Goal: Task Accomplishment & Management: Complete application form

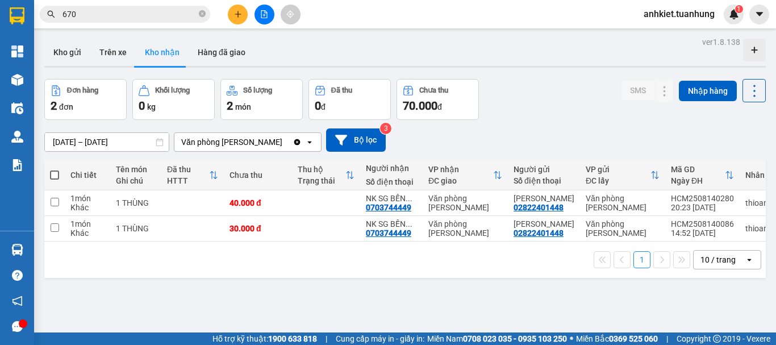
click at [239, 16] on icon "plus" at bounding box center [238, 14] width 8 height 8
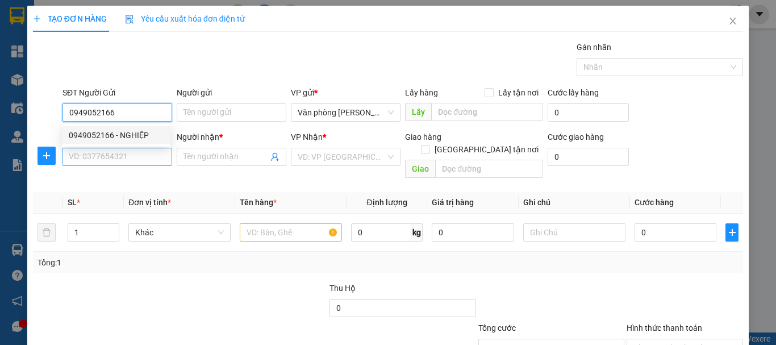
drag, startPoint x: 135, startPoint y: 129, endPoint x: 136, endPoint y: 148, distance: 18.8
click at [135, 128] on div "0949052166 - NGHIỆP" at bounding box center [116, 135] width 109 height 18
type input "0949052166"
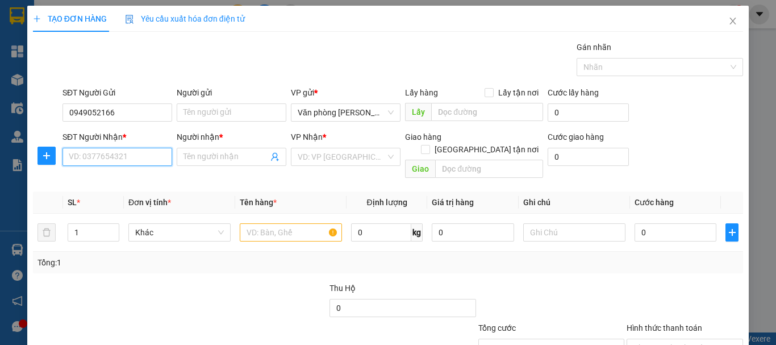
click at [139, 155] on input "SĐT Người Nhận *" at bounding box center [117, 157] width 110 height 18
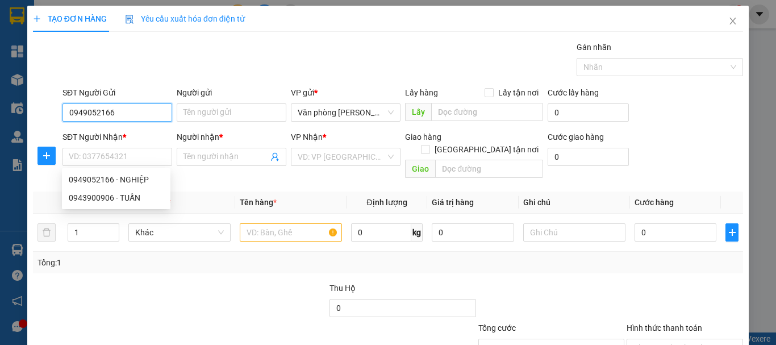
click at [141, 111] on input "0949052166" at bounding box center [117, 112] width 110 height 18
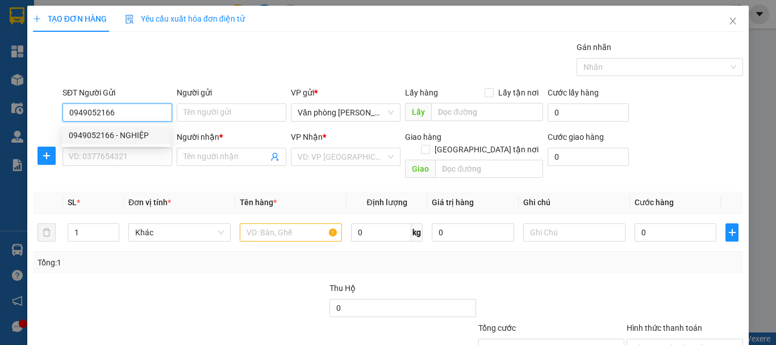
click at [140, 131] on div "0949052166 - NGHIỆP" at bounding box center [116, 135] width 95 height 12
click at [119, 106] on input "0949052166" at bounding box center [117, 112] width 110 height 18
click at [119, 135] on div "0949052166 - NGHIỆP" at bounding box center [116, 135] width 95 height 12
click at [129, 112] on input "0949052166" at bounding box center [117, 112] width 110 height 18
click at [150, 133] on div "0949052166 - NGHIỆP" at bounding box center [116, 135] width 95 height 12
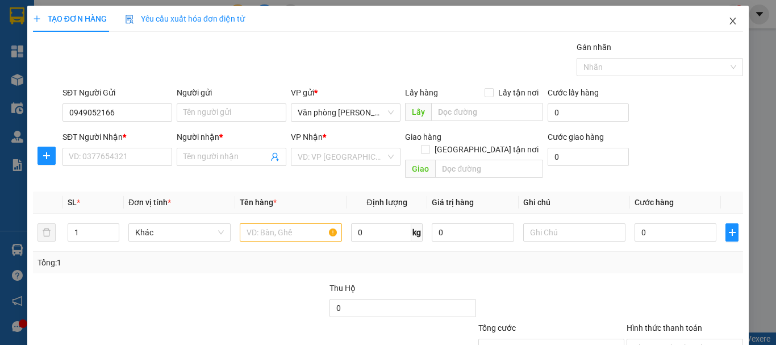
click at [730, 23] on icon "close" at bounding box center [733, 21] width 6 height 7
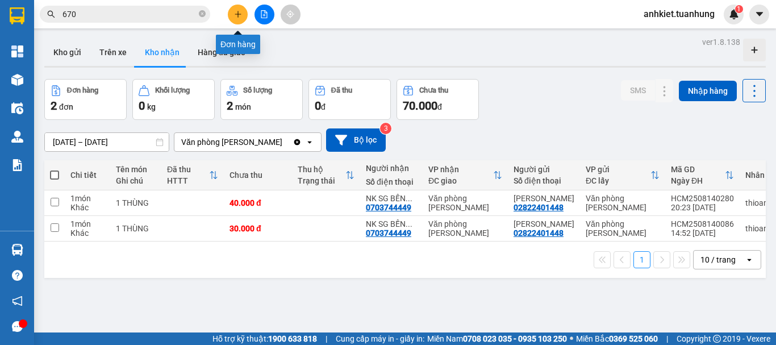
click at [239, 11] on icon "plus" at bounding box center [238, 14] width 8 height 8
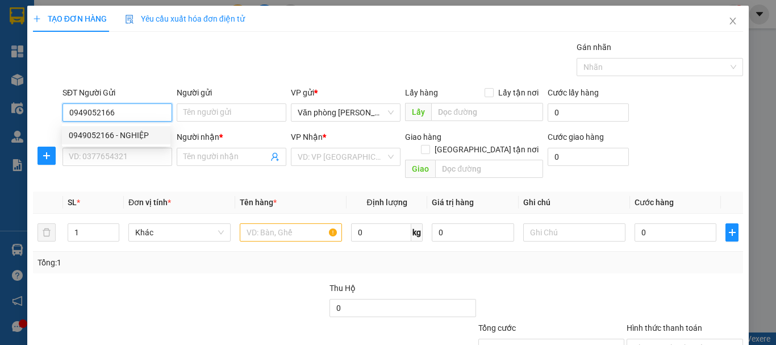
click at [119, 135] on div "0949052166 - NGHIỆP" at bounding box center [116, 135] width 95 height 12
type input "0949052166"
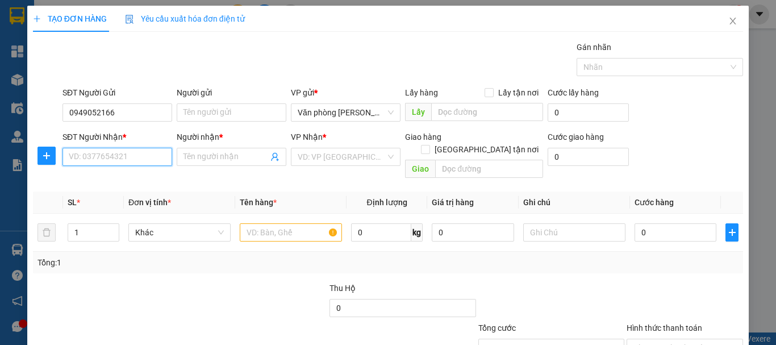
click at [107, 164] on input "SĐT Người Nhận *" at bounding box center [117, 157] width 110 height 18
click at [111, 200] on div "0943900906 - TUẤN" at bounding box center [116, 197] width 95 height 12
type input "0943900906"
type input "TUẤN"
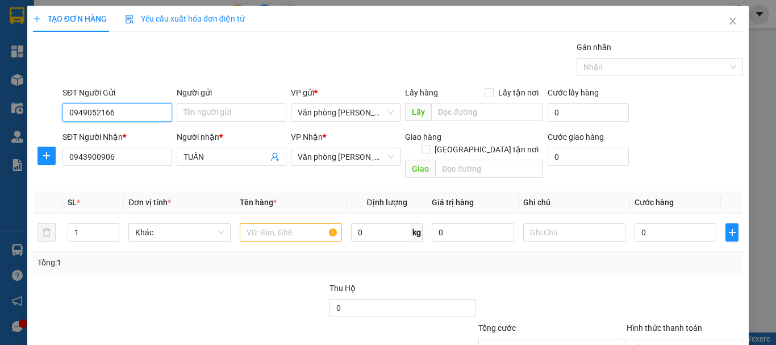
click at [126, 113] on input "0949052166" at bounding box center [117, 112] width 110 height 18
click at [135, 132] on div "0949052166 - NGHIỆP" at bounding box center [116, 135] width 95 height 12
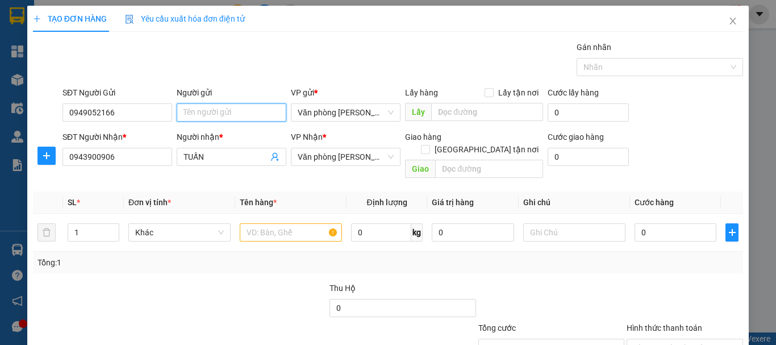
click at [210, 112] on input "Người gửi" at bounding box center [232, 112] width 110 height 18
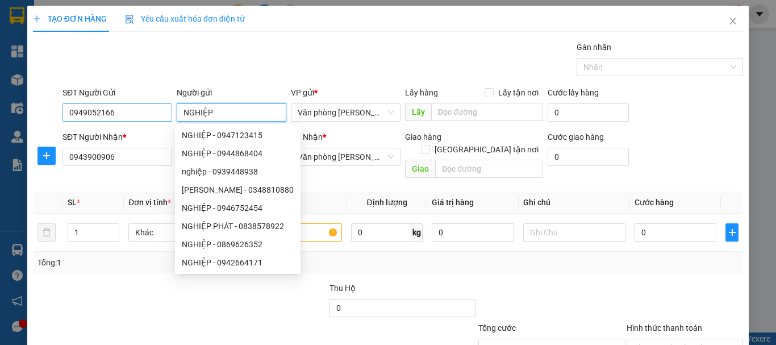
type input "NGHIỆP"
click at [157, 114] on input "0949052166" at bounding box center [117, 112] width 110 height 18
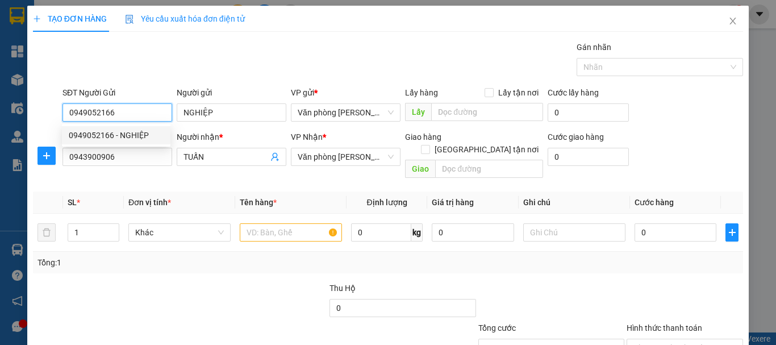
click at [86, 132] on div "0949052166 - NGHIỆP" at bounding box center [116, 135] width 95 height 12
click at [85, 132] on div "SĐT Người Nhận *" at bounding box center [117, 137] width 110 height 12
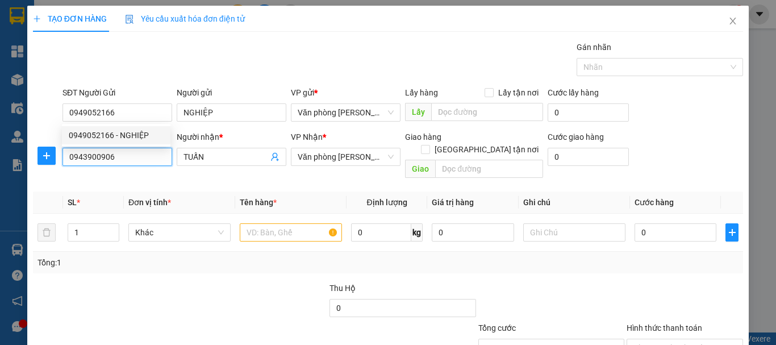
click at [85, 148] on input "0943900906" at bounding box center [117, 157] width 110 height 18
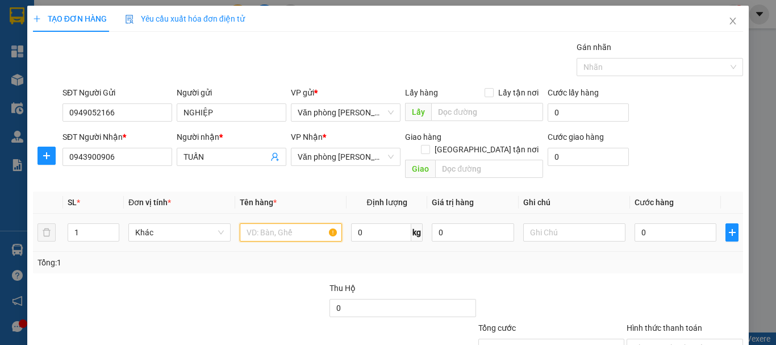
click at [275, 223] on input "text" at bounding box center [291, 232] width 102 height 18
type input "1 THÙNG"
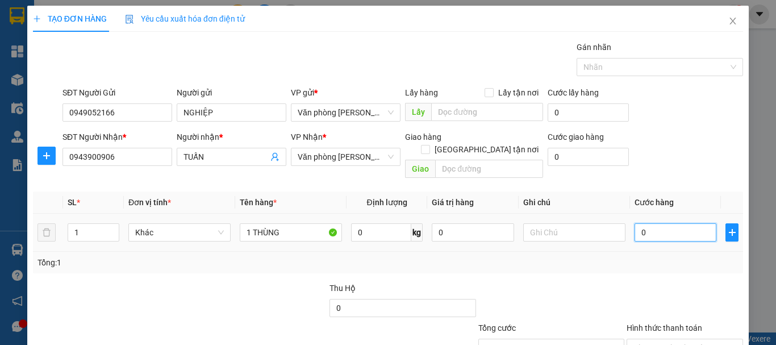
click at [655, 223] on input "0" at bounding box center [676, 232] width 82 height 18
type input "030"
type input "30"
type input "00"
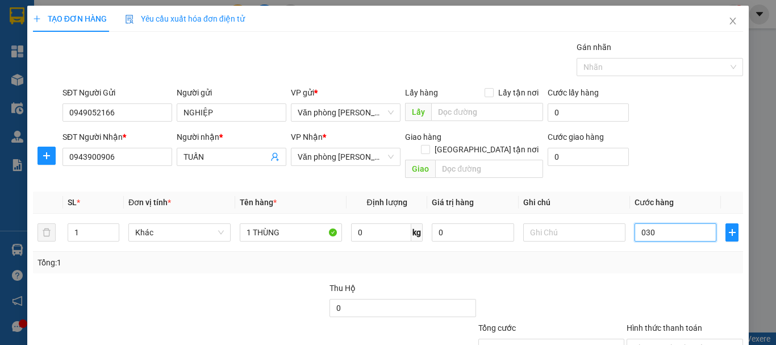
type input "0"
type input "30"
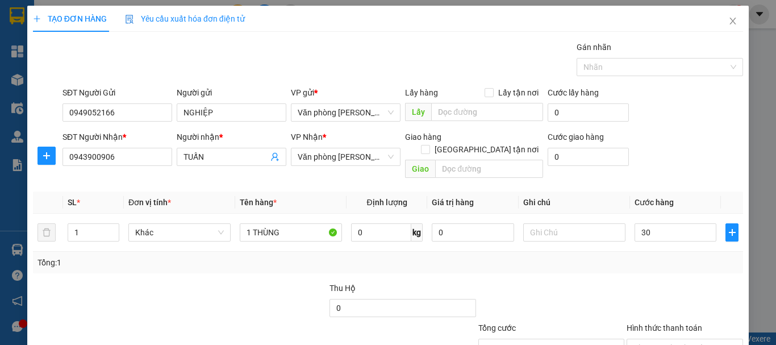
type input "30.000"
click at [669, 256] on div "Tổng: 1" at bounding box center [387, 262] width 701 height 12
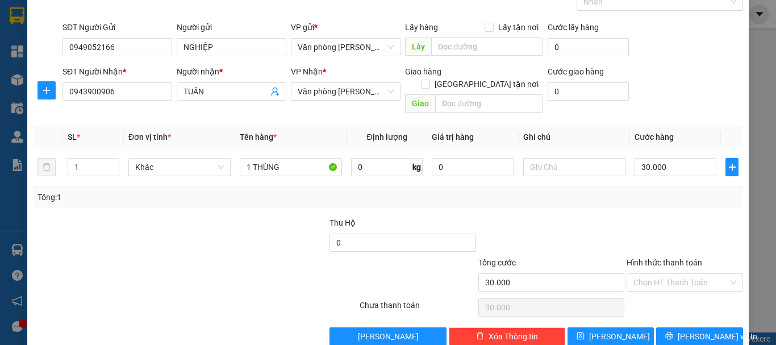
scroll to position [76, 0]
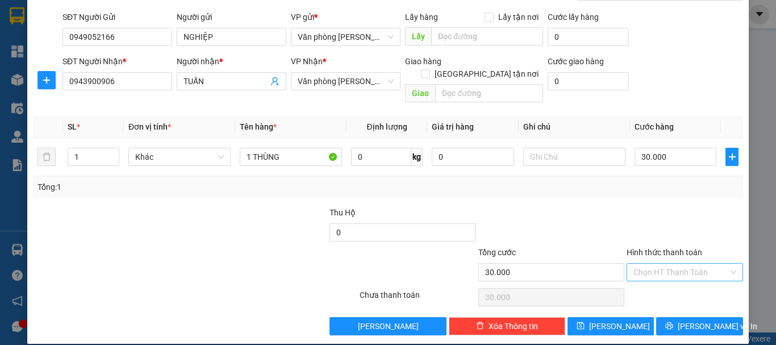
click at [669, 264] on input "Hình thức thanh toán" at bounding box center [680, 272] width 95 height 17
click at [657, 283] on div "Tại văn phòng" at bounding box center [678, 282] width 102 height 12
type input "0"
click at [673, 322] on icon "printer" at bounding box center [669, 325] width 7 height 7
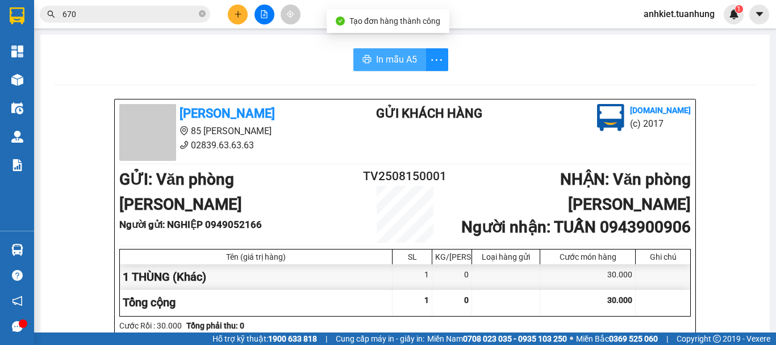
click at [384, 49] on button "In mẫu A5" at bounding box center [389, 59] width 73 height 23
click at [379, 60] on span "In mẫu A5" at bounding box center [396, 59] width 41 height 14
